Goal: Information Seeking & Learning: Check status

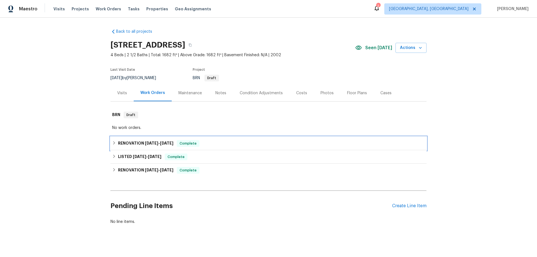
click at [120, 141] on h6 "RENOVATION [DATE] - [DATE]" at bounding box center [145, 143] width 55 height 7
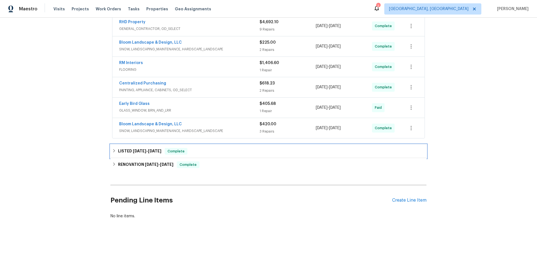
drag, startPoint x: 136, startPoint y: 147, endPoint x: 148, endPoint y: 152, distance: 12.3
click at [137, 149] on span "[DATE]" at bounding box center [139, 151] width 13 height 4
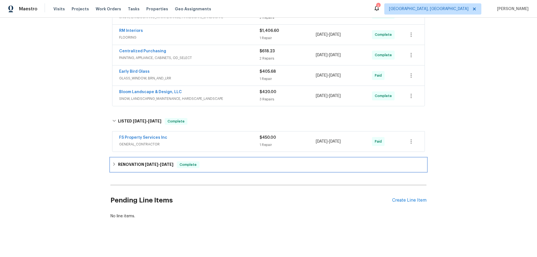
drag, startPoint x: 143, startPoint y: 156, endPoint x: 140, endPoint y: 163, distance: 7.9
click at [143, 158] on div "RENOVATION [DATE] - [DATE] Complete" at bounding box center [268, 164] width 316 height 13
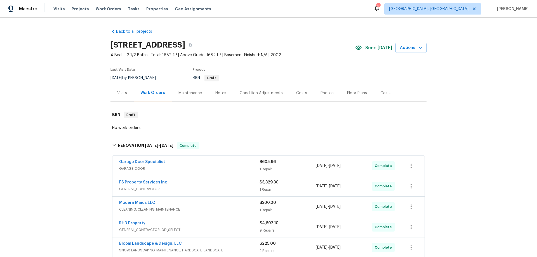
click at [81, 109] on div "Back to all projects [STREET_ADDRESS] 4 Beds | 2 1/2 Baths | Total: 1682 ft² | …" at bounding box center [268, 137] width 537 height 239
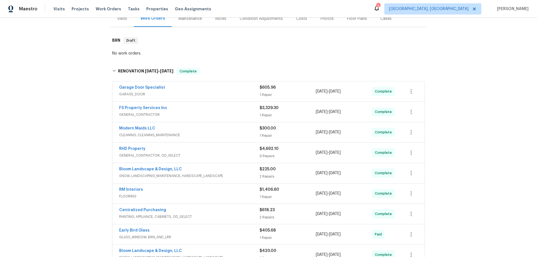
scroll to position [197, 0]
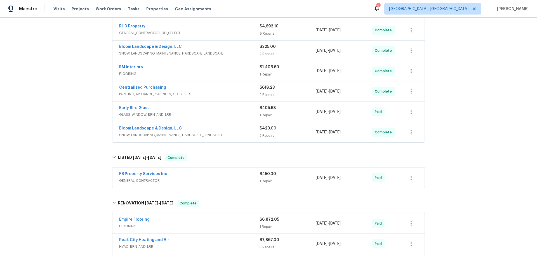
click at [75, 92] on div "Back to all projects [STREET_ADDRESS] 4 Beds | 2 1/2 Baths | Total: 1682 ft² | …" at bounding box center [268, 137] width 537 height 239
drag, startPoint x: 60, startPoint y: 109, endPoint x: 63, endPoint y: 109, distance: 2.9
click at [63, 109] on div "Back to all projects [STREET_ADDRESS] 4 Beds | 2 1/2 Baths | Total: 1682 ft² | …" at bounding box center [268, 137] width 537 height 239
click at [69, 128] on div "Back to all projects [STREET_ADDRESS] 4 Beds | 2 1/2 Baths | Total: 1682 ft² | …" at bounding box center [268, 137] width 537 height 239
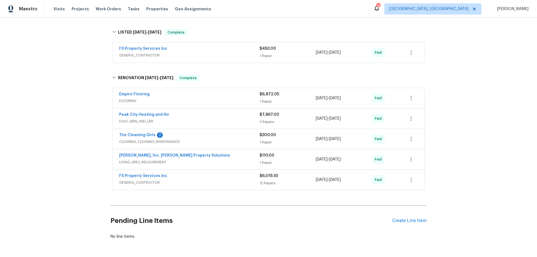
scroll to position [74, 0]
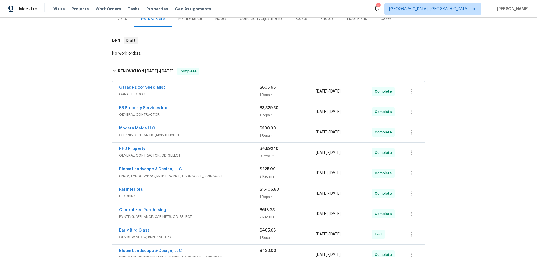
click at [81, 84] on div "Back to all projects [STREET_ADDRESS] 4 Beds | 2 1/2 Baths | Total: 1682 ft² | …" at bounding box center [268, 137] width 537 height 239
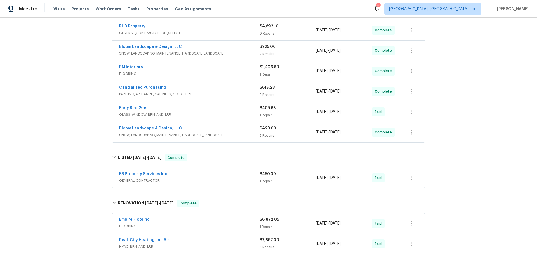
click at [55, 109] on div "Back to all projects [STREET_ADDRESS] 4 Beds | 2 1/2 Baths | Total: 1682 ft² | …" at bounding box center [268, 137] width 537 height 239
click at [74, 98] on div "Back to all projects [STREET_ADDRESS] 4 Beds | 2 1/2 Baths | Total: 1682 ft² | …" at bounding box center [268, 137] width 537 height 239
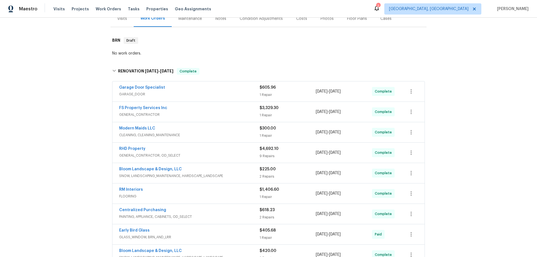
scroll to position [322, 0]
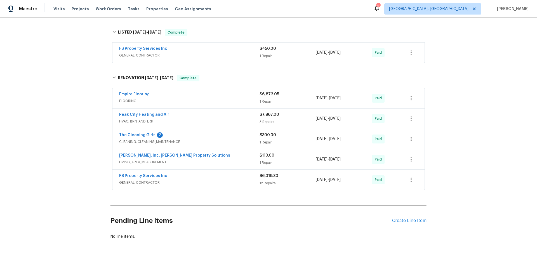
click at [78, 124] on div "Back to all projects [STREET_ADDRESS] 4 Beds | 2 1/2 Baths | Total: 1682 ft² | …" at bounding box center [268, 137] width 537 height 239
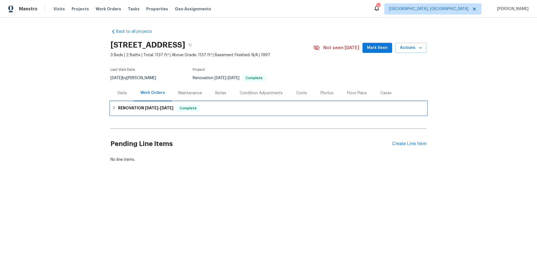
drag, startPoint x: 134, startPoint y: 114, endPoint x: 130, endPoint y: 119, distance: 6.7
click at [135, 113] on div "RENOVATION 8/11/25 - 8/23/25 Complete" at bounding box center [268, 108] width 316 height 13
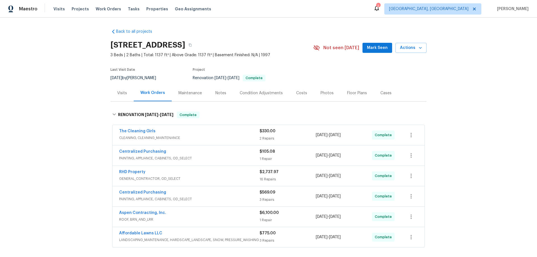
click at [88, 96] on div "Back to all projects 404 Helleri Ct, Wendell, NC 27591 3 Beds | 2 Baths | Total…" at bounding box center [268, 137] width 537 height 239
click at [59, 105] on div "Back to all projects 404 Helleri Ct, Wendell, NC 27591 3 Beds | 2 Baths | Total…" at bounding box center [268, 137] width 537 height 239
click at [50, 146] on div "Back to all projects 404 Helleri Ct, Wendell, NC 27591 3 Beds | 2 Baths | Total…" at bounding box center [268, 137] width 537 height 239
click at [80, 74] on div "Back to all projects 404 Helleri Ct, Wendell, NC 27591 3 Beds | 2 Baths | Total…" at bounding box center [268, 137] width 537 height 239
click at [76, 122] on div "Back to all projects 404 Helleri Ct, Wendell, NC 27591 3 Beds | 2 Baths | Total…" at bounding box center [268, 137] width 537 height 239
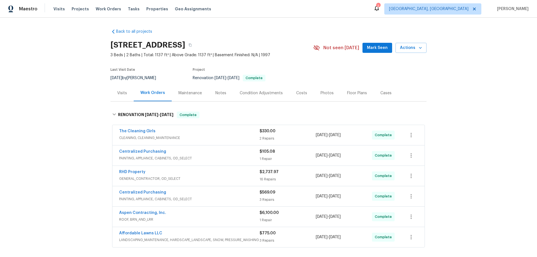
click at [55, 108] on div "Back to all projects 404 Helleri Ct, Wendell, NC 27591 3 Beds | 2 Baths | Total…" at bounding box center [268, 137] width 537 height 239
click at [81, 102] on div "Back to all projects 404 Helleri Ct, Wendell, NC 27591 3 Beds | 2 Baths | Total…" at bounding box center [268, 137] width 537 height 239
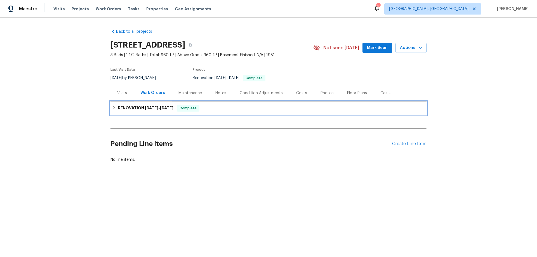
click at [123, 108] on h6 "RENOVATION 8/8/25 - 8/20/25" at bounding box center [145, 108] width 55 height 7
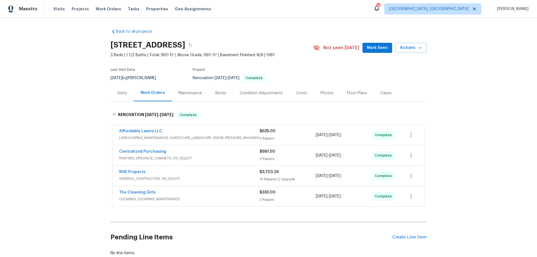
click at [69, 84] on div "Back to all projects 116 Government Rd, Clayton, NC 27520 3 Beds | 1 1/2 Baths …" at bounding box center [268, 137] width 537 height 239
click at [72, 142] on div "Back to all projects 116 Government Rd, Clayton, NC 27520 3 Beds | 1 1/2 Baths …" at bounding box center [268, 137] width 537 height 239
click at [79, 76] on div "Back to all projects 116 Government Rd, Clayton, NC 27520 3 Beds | 1 1/2 Baths …" at bounding box center [268, 137] width 537 height 239
click at [70, 163] on div "Back to all projects 116 Government Rd, Clayton, NC 27520 3 Beds | 1 1/2 Baths …" at bounding box center [268, 137] width 537 height 239
click at [49, 116] on div "Back to all projects 116 Government Rd, Clayton, NC 27520 3 Beds | 1 1/2 Baths …" at bounding box center [268, 137] width 537 height 239
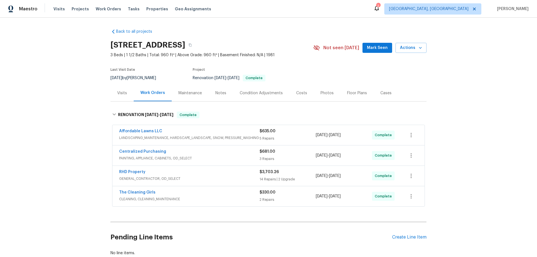
click at [58, 108] on div "Back to all projects 116 Government Rd, Clayton, NC 27520 3 Beds | 1 1/2 Baths …" at bounding box center [268, 137] width 537 height 239
click at [76, 79] on div "Back to all projects 116 Government Rd, Clayton, NC 27520 3 Beds | 1 1/2 Baths …" at bounding box center [268, 137] width 537 height 239
click at [74, 155] on div "Back to all projects 116 Government Rd, Clayton, NC 27520 3 Beds | 1 1/2 Baths …" at bounding box center [268, 137] width 537 height 239
click at [80, 83] on div "Back to all projects 116 Government Rd, Clayton, NC 27520 3 Beds | 1 1/2 Baths …" at bounding box center [268, 137] width 537 height 239
